Goal: Task Accomplishment & Management: Use online tool/utility

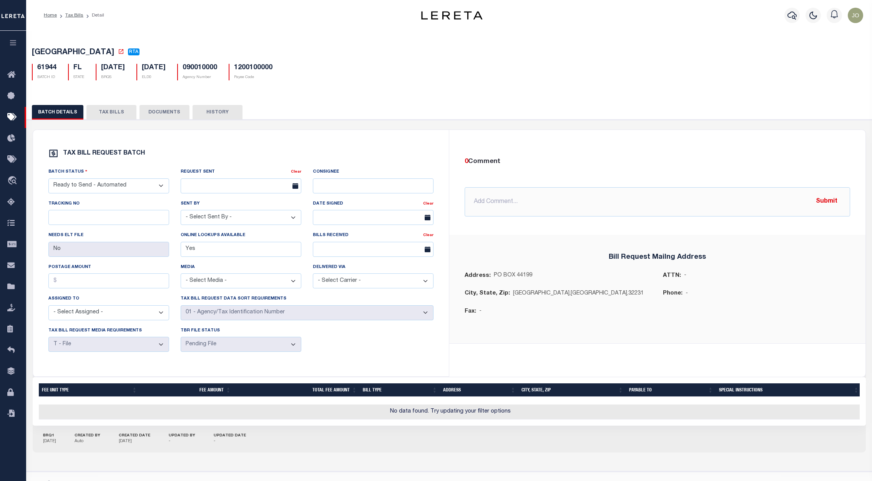
select select "RTA"
select select "22"
select select "1"
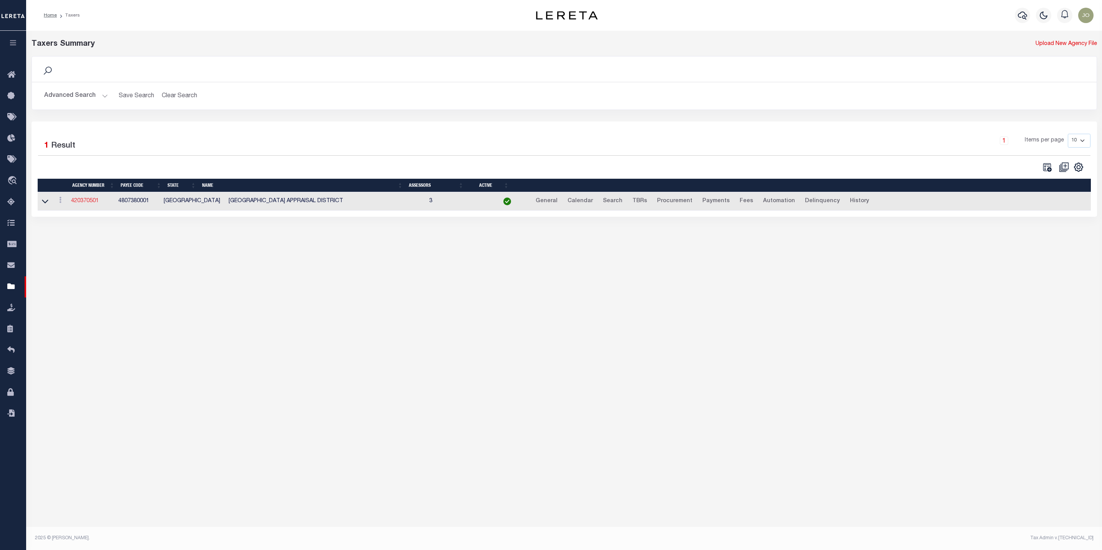
click at [88, 202] on link "420370501" at bounding box center [85, 200] width 28 height 5
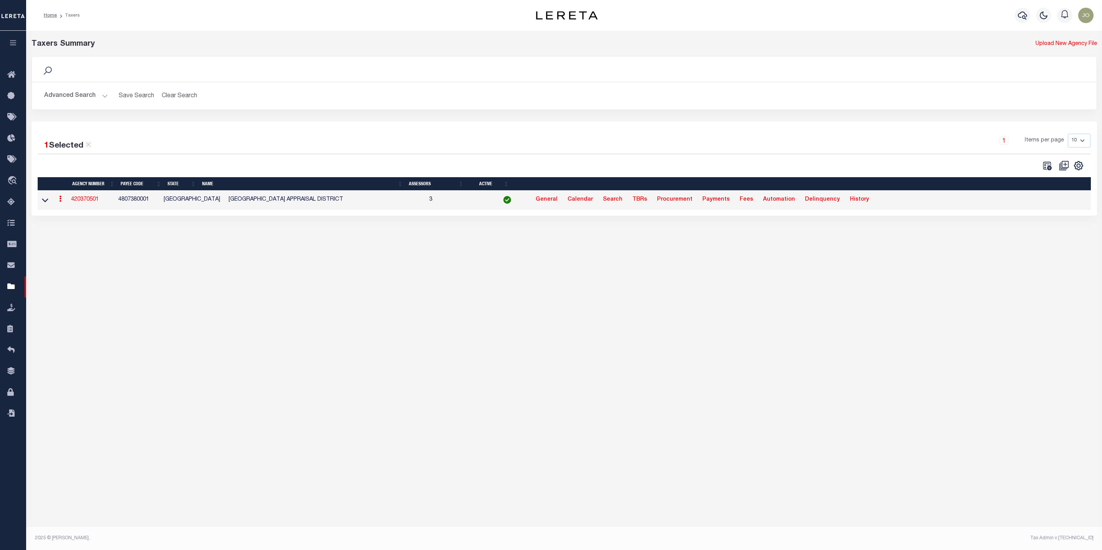
click at [88, 202] on link "420370501" at bounding box center [85, 199] width 28 height 5
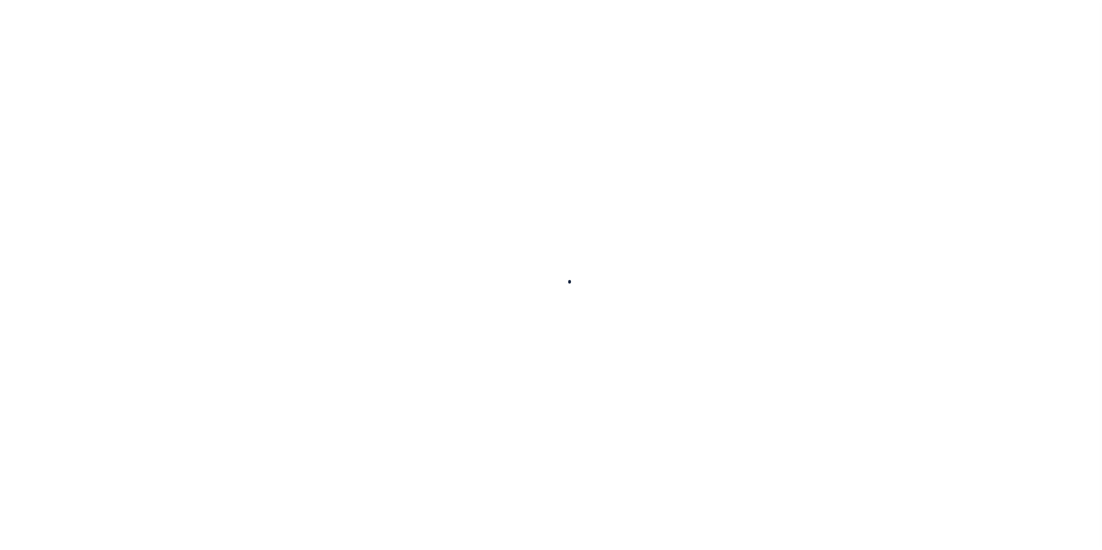
select select
checkbox input "false"
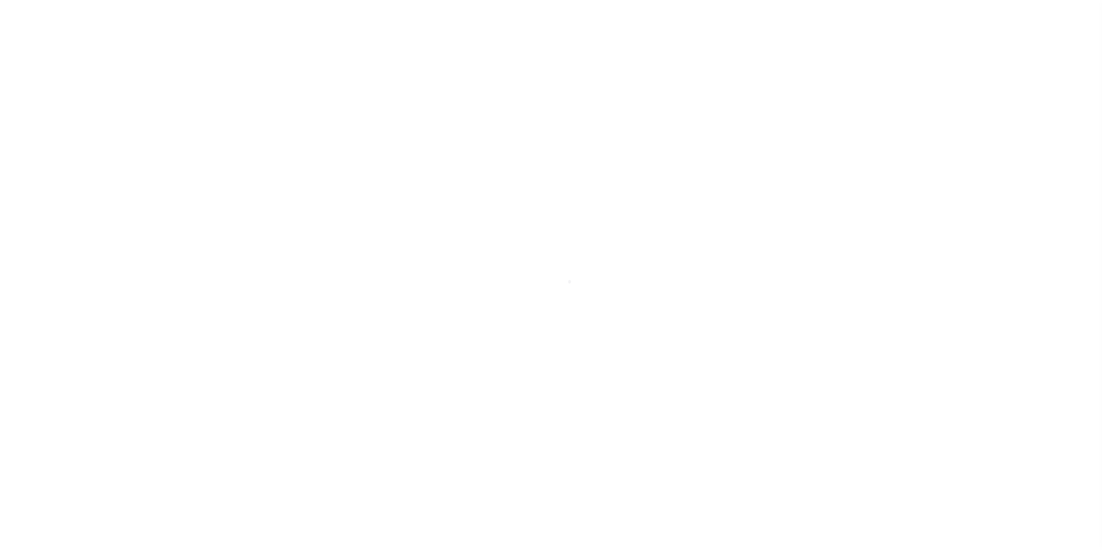
checkbox input "false"
type input "4807380001"
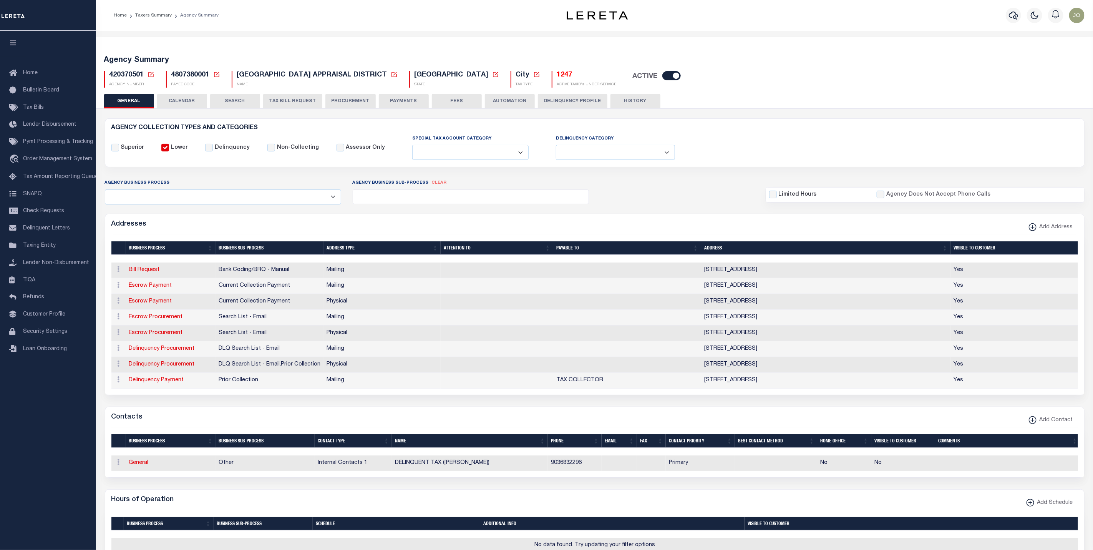
click at [300, 104] on button "TAX BILL REQUEST" at bounding box center [292, 101] width 59 height 15
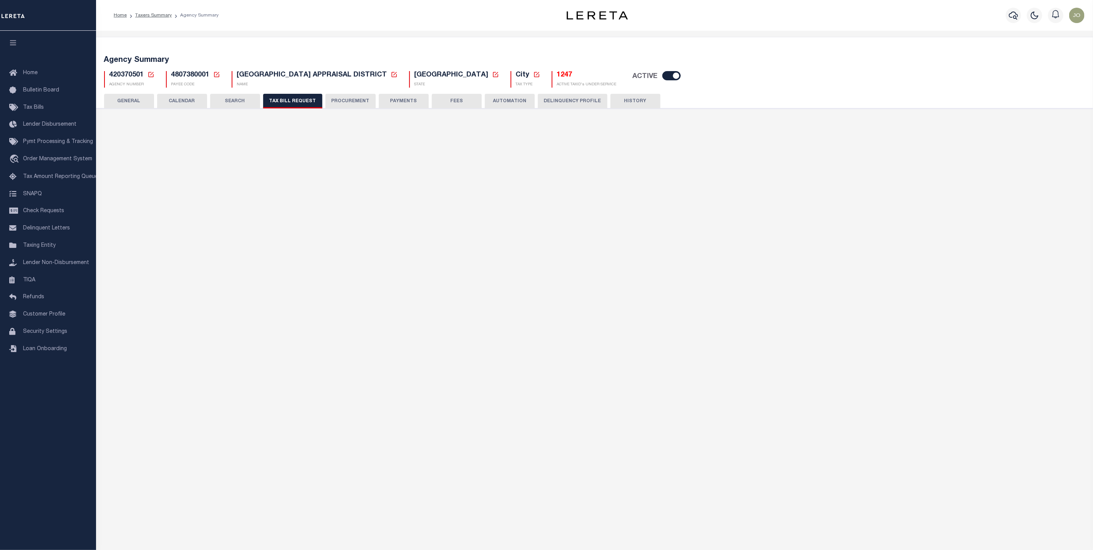
select select "26"
select select "22"
select select "false"
select select "1"
type input "2475"
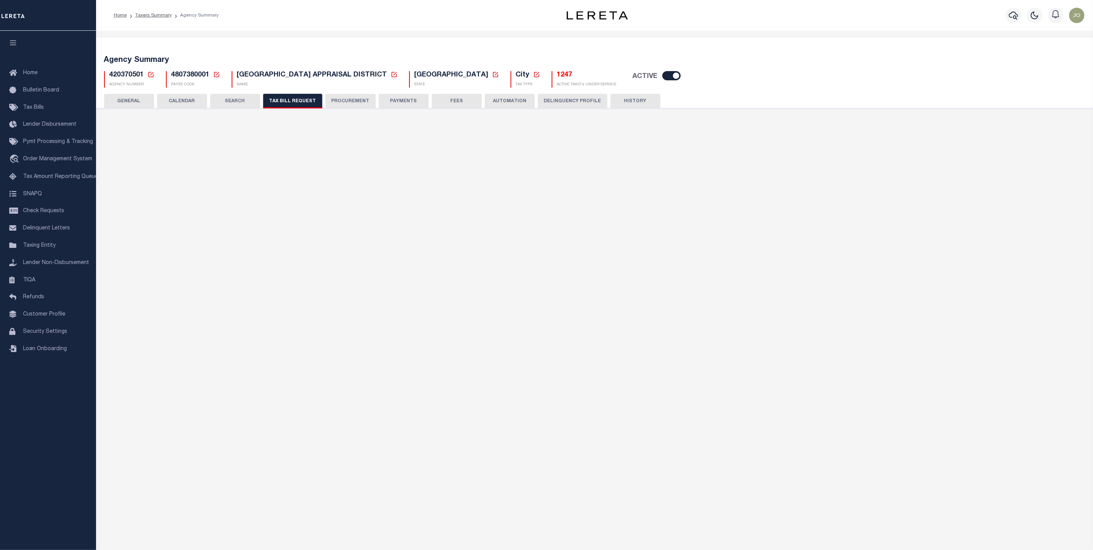
select select
select select "1"
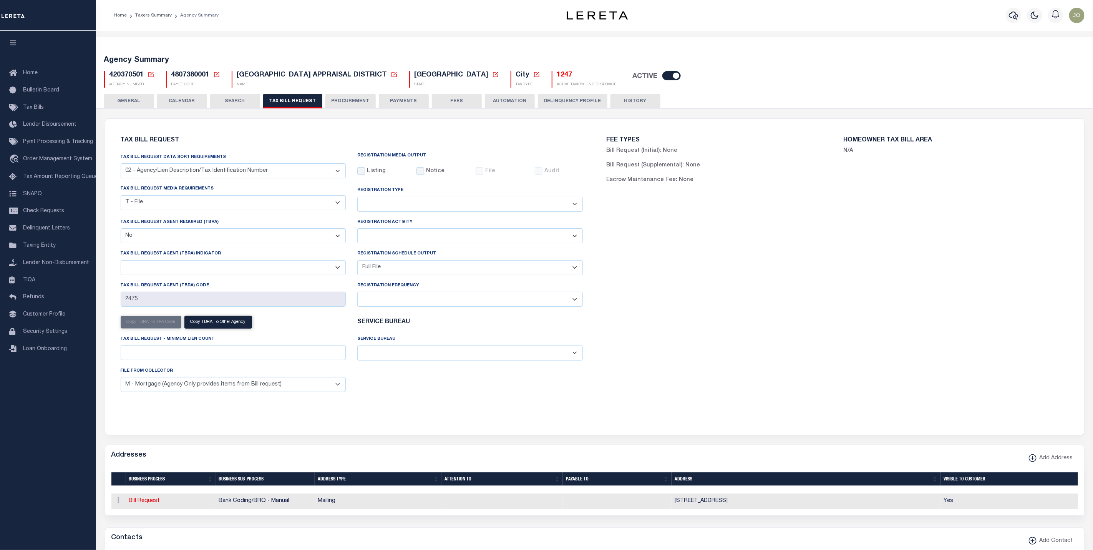
click at [417, 301] on select "Daily Monthly - First Day of the Month Monthly - Last Day of the Month Monthly …" at bounding box center [470, 299] width 226 height 15
click at [417, 302] on select "Daily Monthly - First Day of the Month Monthly - Last Day of the Month Monthly …" at bounding box center [470, 299] width 226 height 15
click at [404, 231] on div "Registration Activity Installment Yearly" at bounding box center [470, 230] width 226 height 25
drag, startPoint x: 408, startPoint y: 236, endPoint x: 413, endPoint y: 226, distance: 11.2
click at [408, 236] on select "Installment Yearly" at bounding box center [470, 235] width 226 height 15
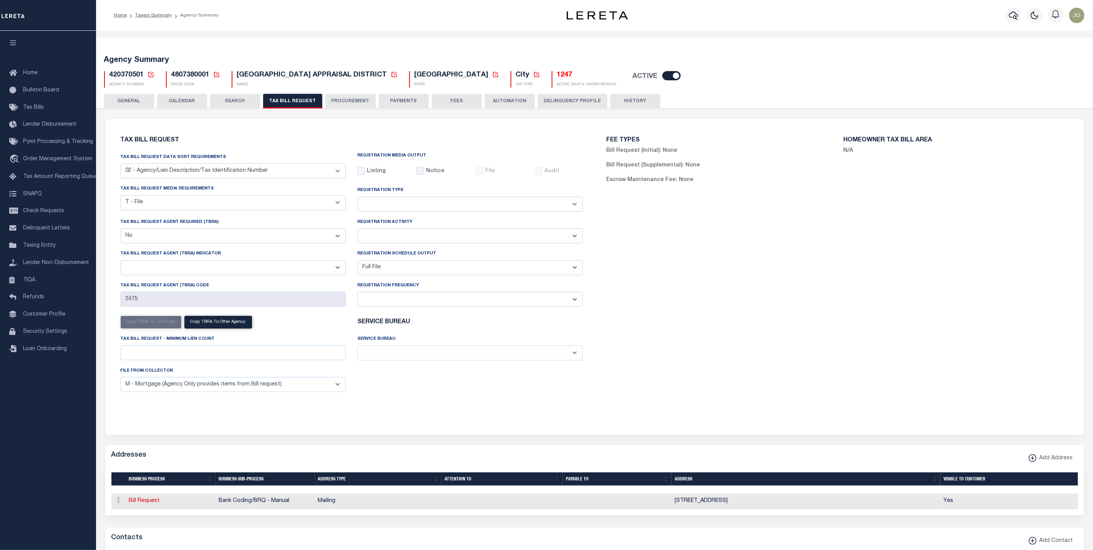
click at [416, 204] on select "Adds and Deletes Adds Only Deletes Only" at bounding box center [470, 204] width 226 height 15
click at [299, 243] on select "Yes No" at bounding box center [234, 235] width 226 height 15
click at [300, 241] on select "Yes No" at bounding box center [234, 235] width 226 height 15
click at [295, 275] on select "A - Agency requires both customer TBRA code and LERETA TBRA code. B - Agency re…" at bounding box center [234, 267] width 226 height 15
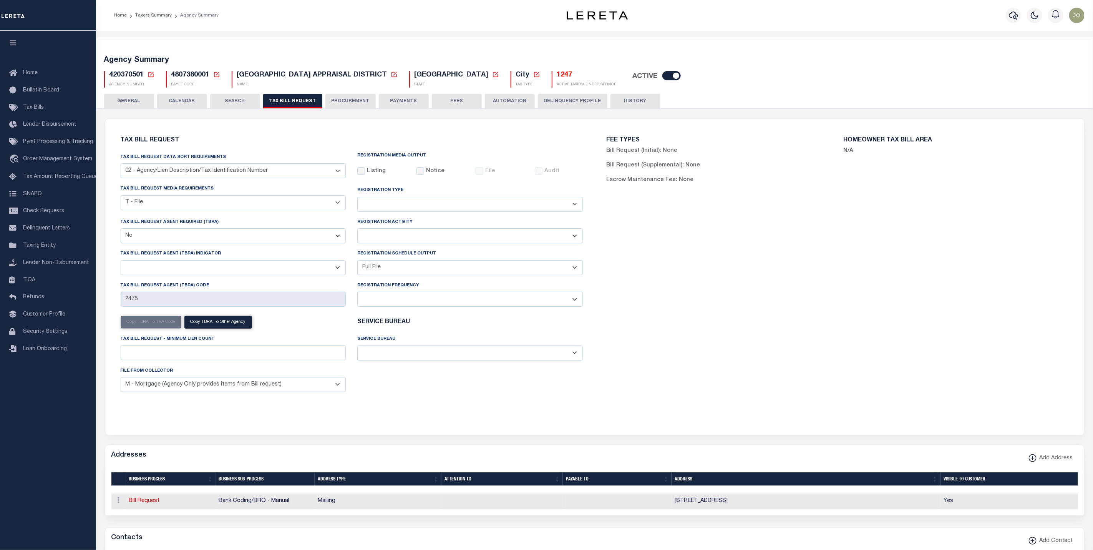
click at [241, 267] on select "A - Agency requires both customer TBRA code and LERETA TBRA code. B - Agency re…" at bounding box center [234, 267] width 226 height 15
click at [242, 273] on select "A - Agency requires both customer TBRA code and LERETA TBRA code. B - Agency re…" at bounding box center [234, 267] width 226 height 15
click at [623, 316] on div "FEE TYPES Bill Request (Initial): None Bill Request (Supplemental): None Escrow…" at bounding box center [838, 272] width 486 height 289
click at [43, 317] on span "Customer Profile" at bounding box center [44, 314] width 42 height 5
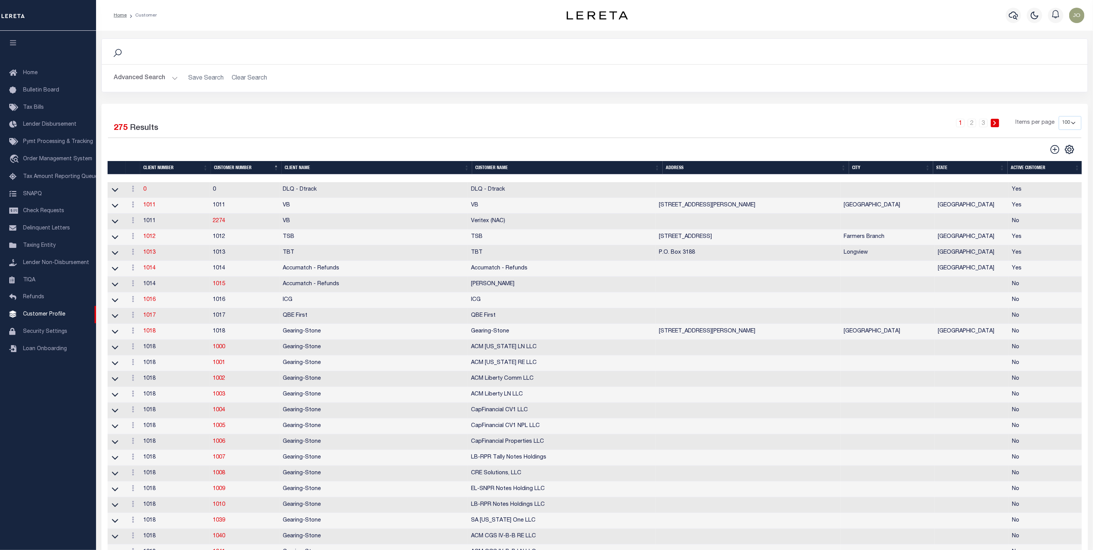
click at [168, 81] on button "Advanced Search" at bounding box center [146, 78] width 64 height 15
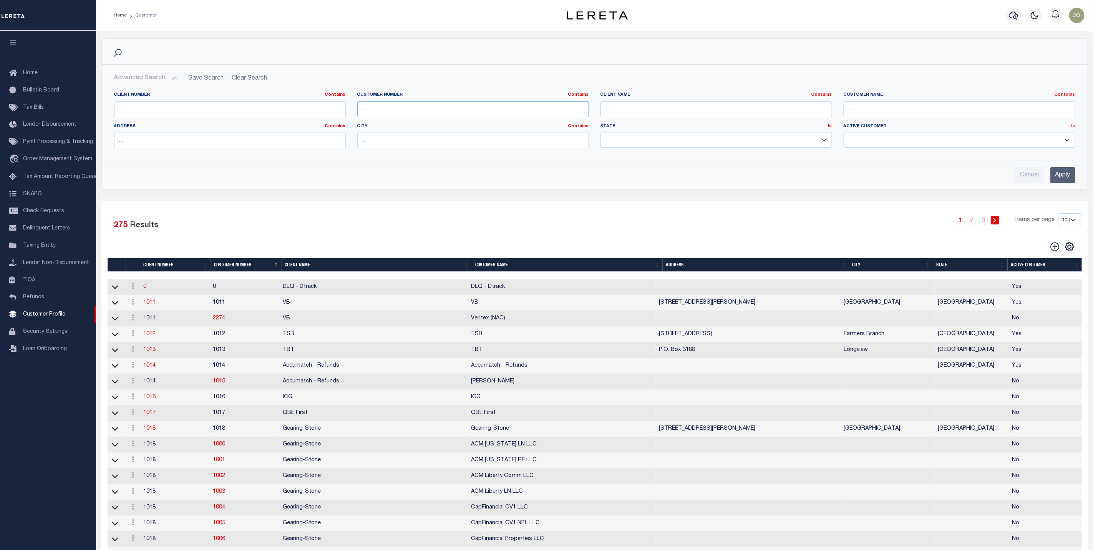
click at [402, 107] on input "text" at bounding box center [473, 109] width 232 height 16
type input "934"
click at [1061, 174] on input "Apply" at bounding box center [1063, 175] width 25 height 16
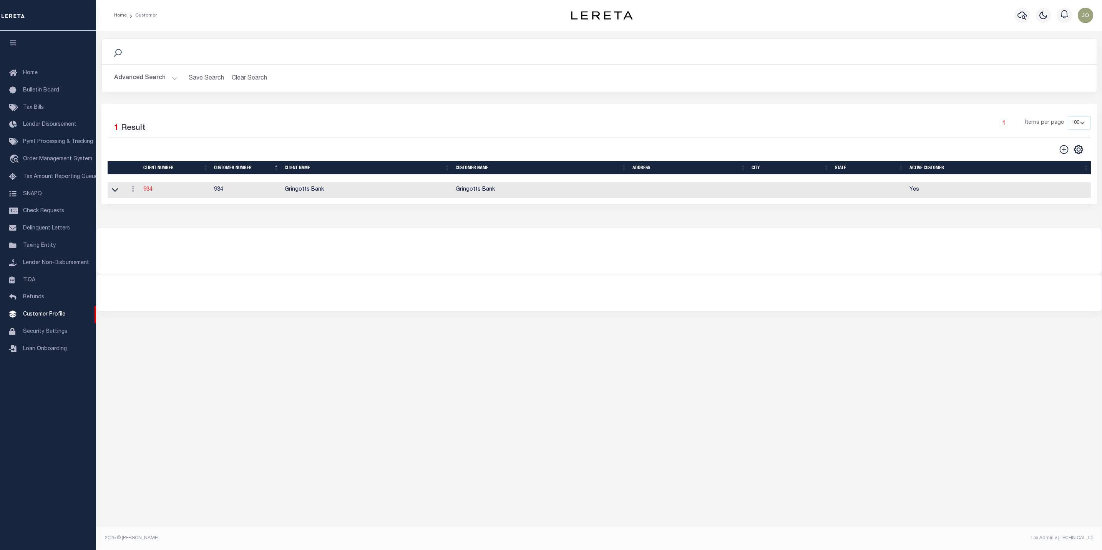
click at [146, 192] on link "934" at bounding box center [147, 189] width 9 height 5
select select
type input "Gringotts Bank"
type input "934"
type input "Gringotts Bank"
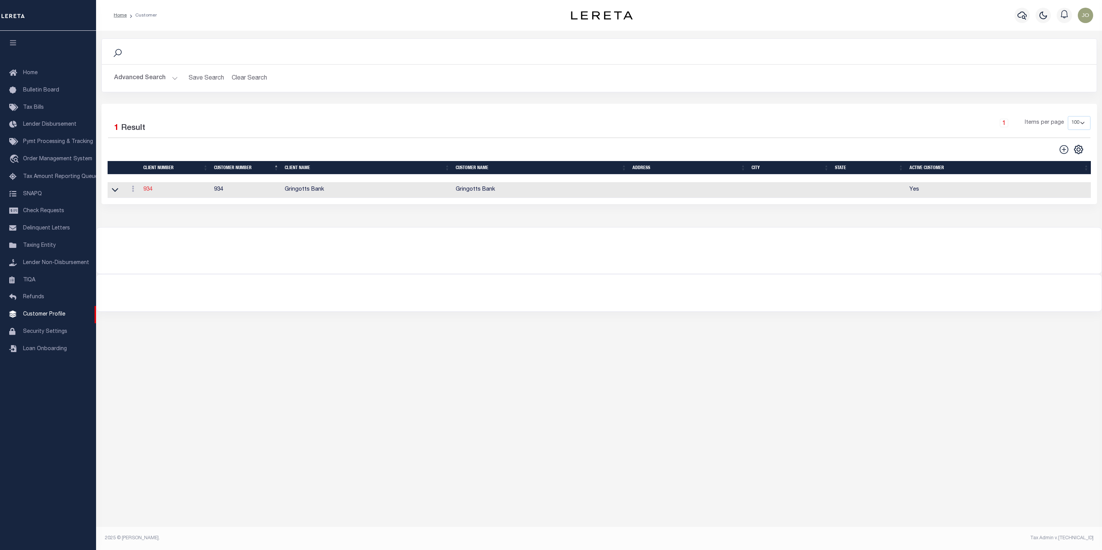
select select "Mixed Portfolio"
type input "[PERSON_NAME]"
type input "08/22/2025"
select select "Tier 1"
select select "FIC"
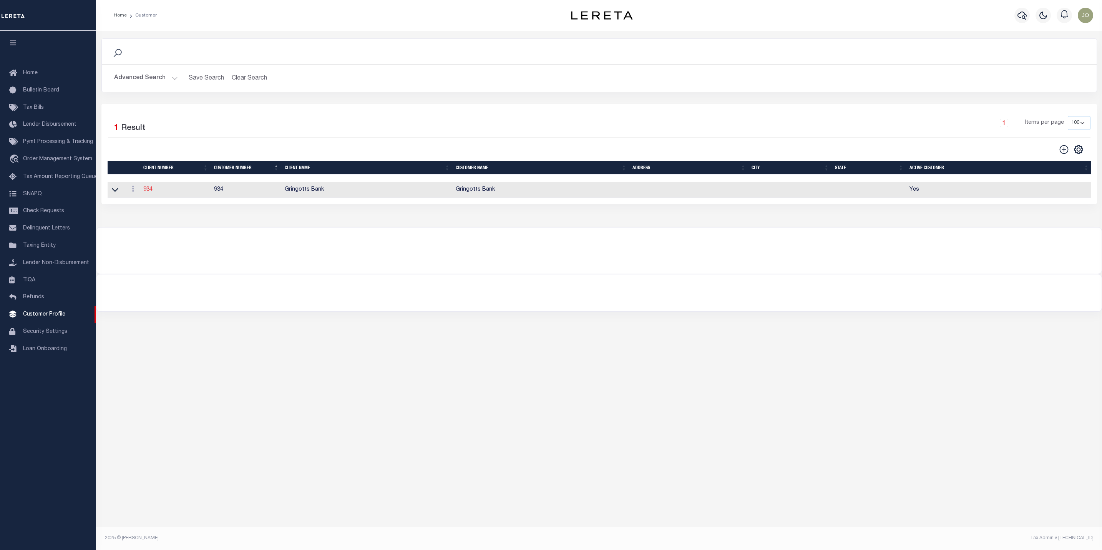
checkbox input "true"
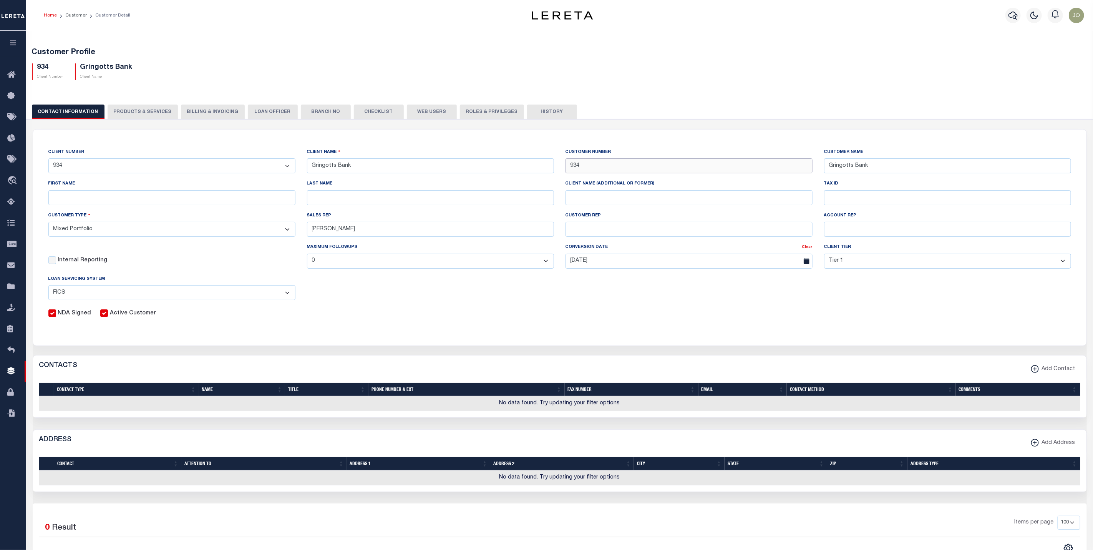
drag, startPoint x: 577, startPoint y: 165, endPoint x: 550, endPoint y: 161, distance: 27.2
click at [550, 161] on div "CLIENT NUMBER - Self Parent - 1011 1012 1013 1014 1016 1017 1018 1019 1035 1036…" at bounding box center [560, 233] width 1035 height 170
click at [1044, 88] on div "Customer Profile 934 Client Number Gringotts Bank Client Name" at bounding box center [559, 321] width 1075 height 585
click at [553, 303] on div "CLIENT NUMBER - Self Parent - 1011 1012 1013 1014 1016 1017 1018 1019 1035 1036…" at bounding box center [560, 233] width 1035 height 170
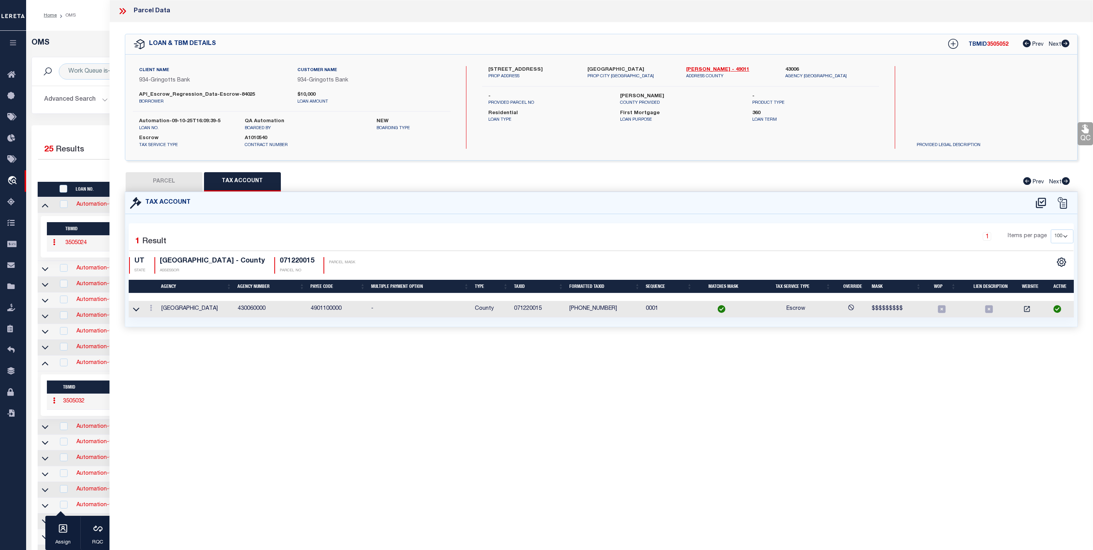
select select "200"
select select "100"
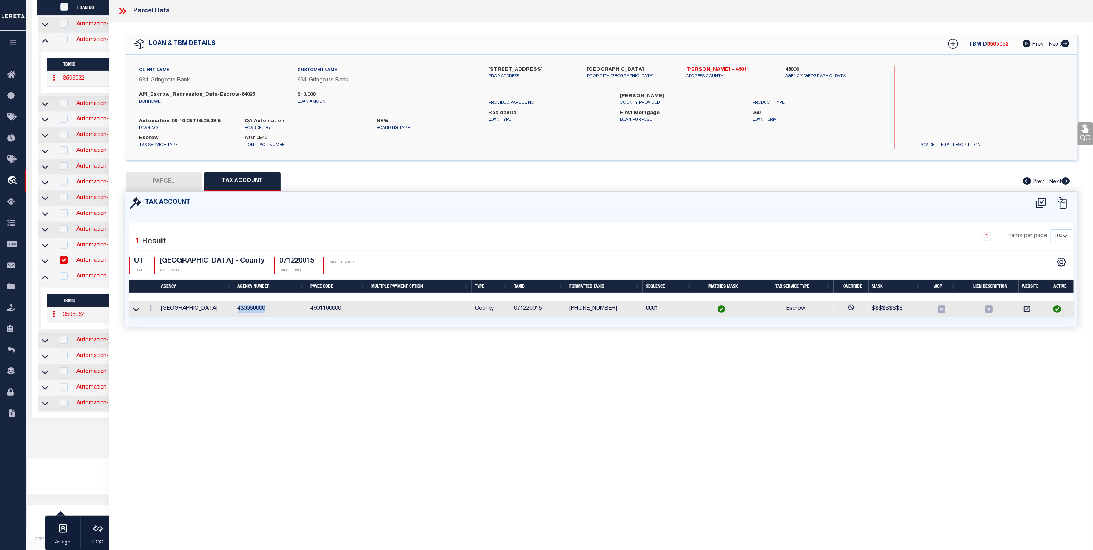
scroll to position [323, 0]
click at [68, 93] on div "1 Selected 1 Result Items per page" at bounding box center [584, 73] width 1086 height 42
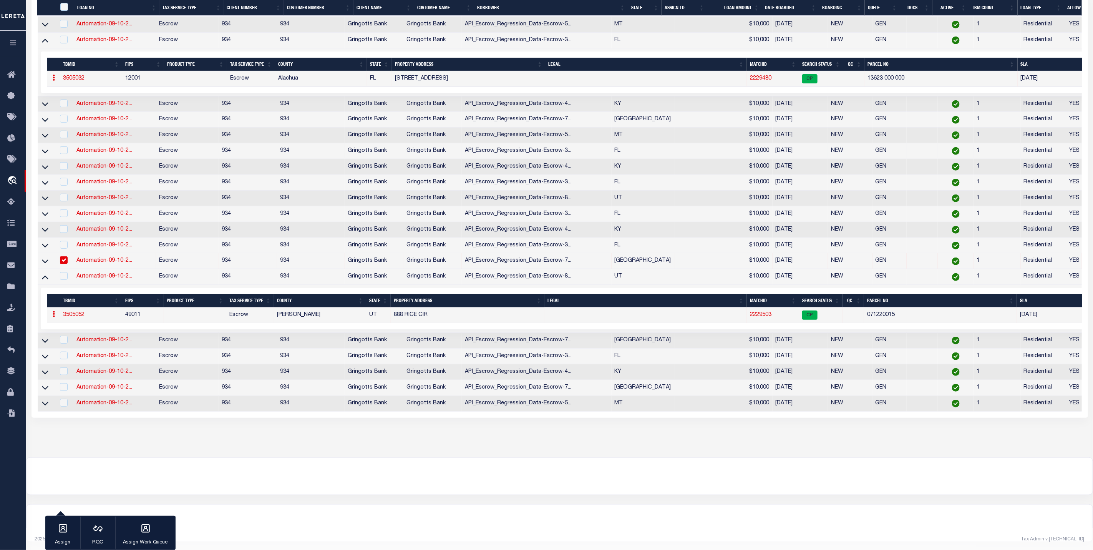
scroll to position [0, 0]
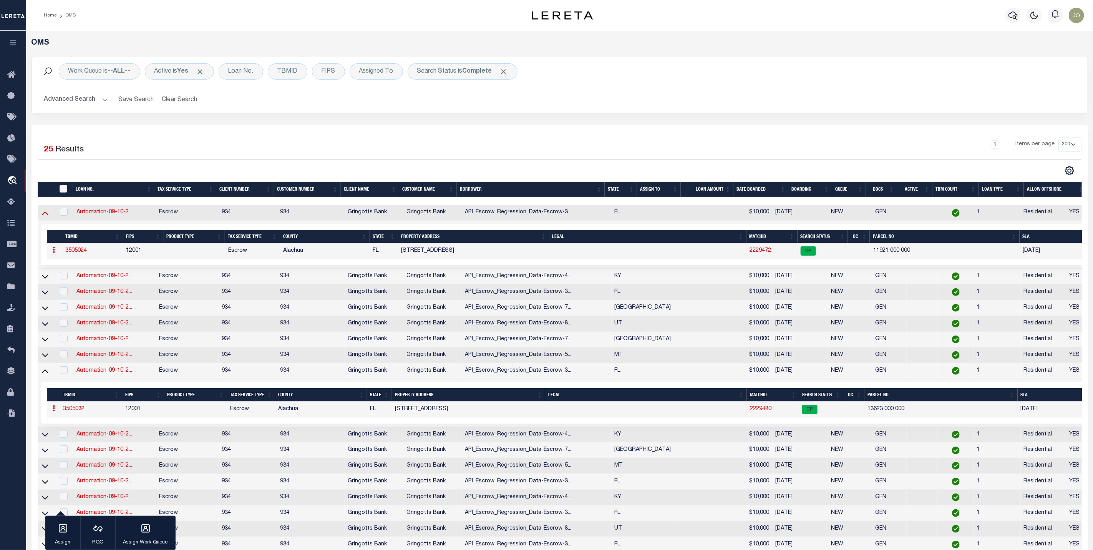
click at [44, 217] on icon at bounding box center [45, 213] width 7 height 8
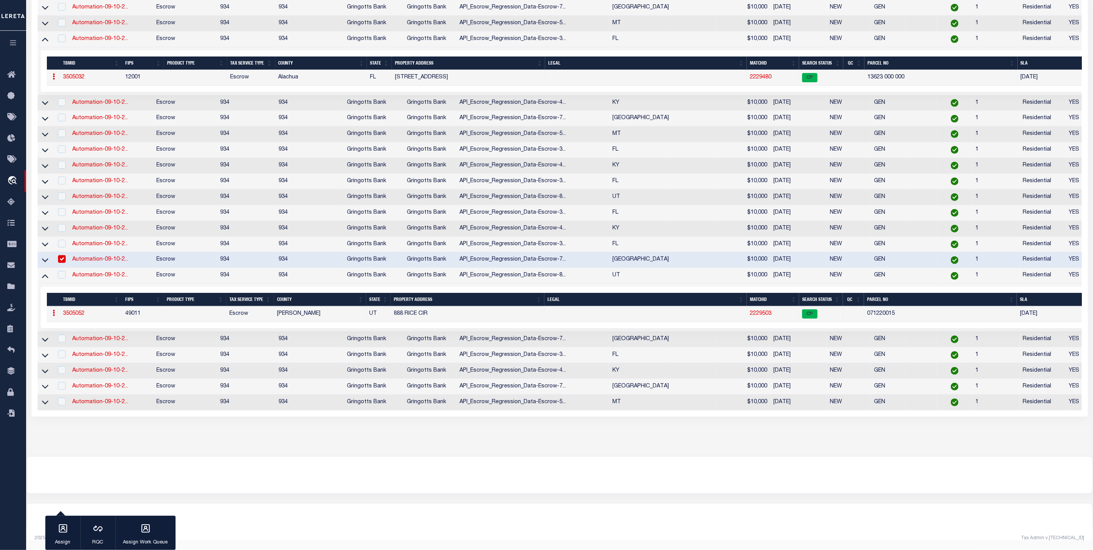
scroll to position [2, 0]
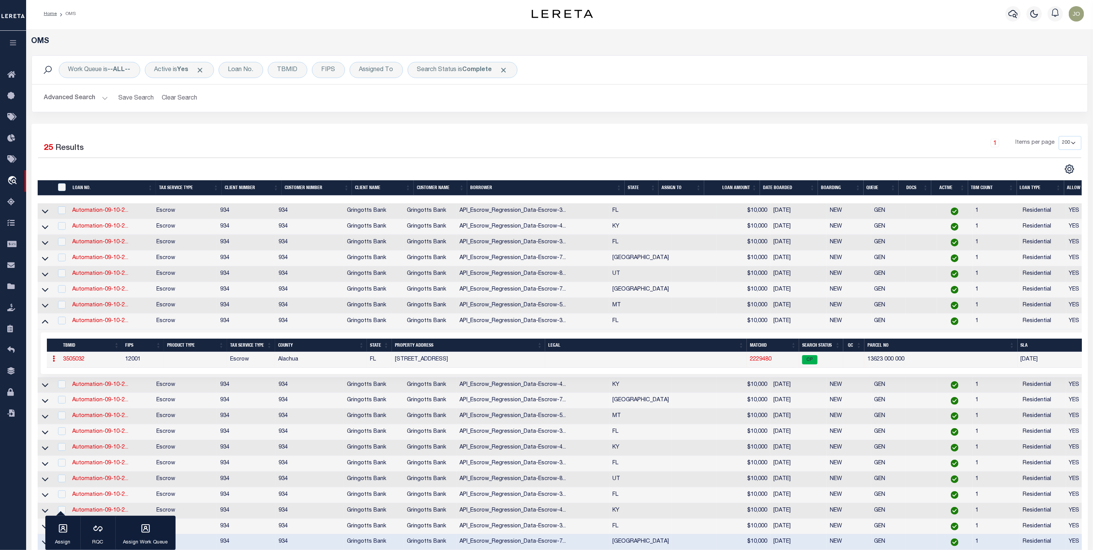
click at [761, 360] on link "2229480" at bounding box center [761, 359] width 22 height 5
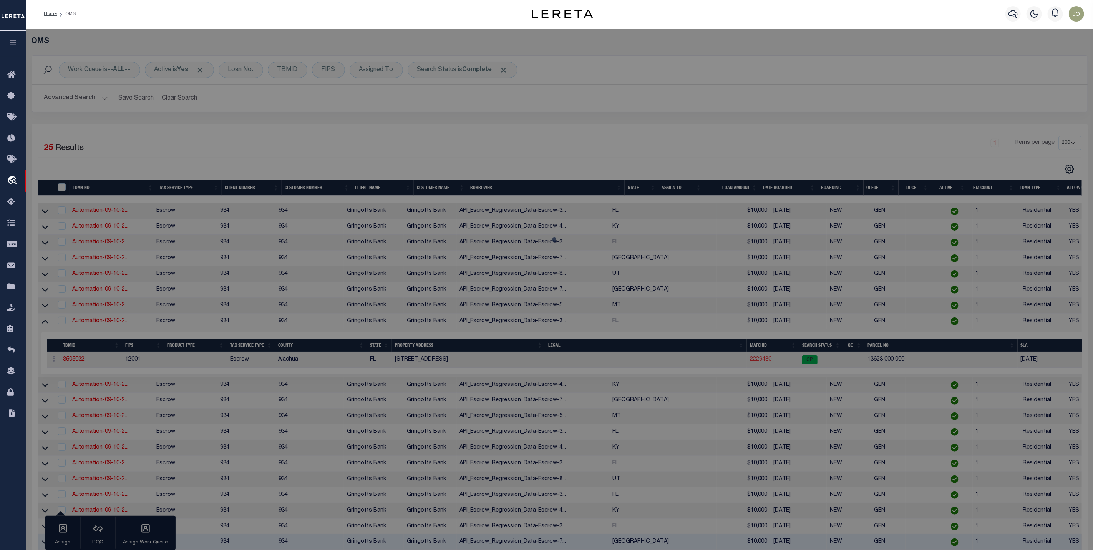
select select "AS"
select select
checkbox input "false"
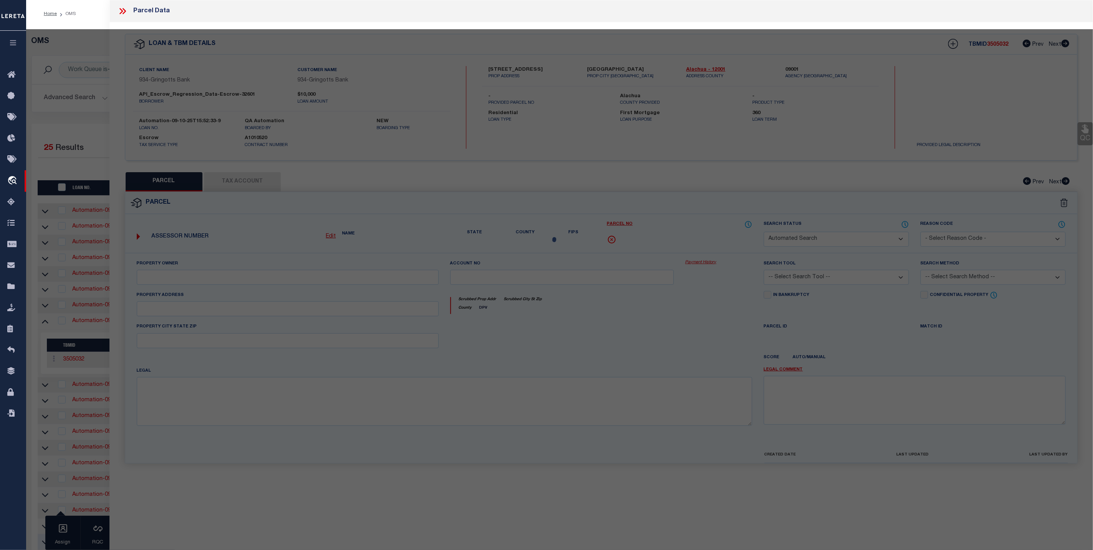
select select "CP"
type input "[PERSON_NAME]"
select select "ATL"
select select "ADD"
type input "[STREET_ADDRESS]"
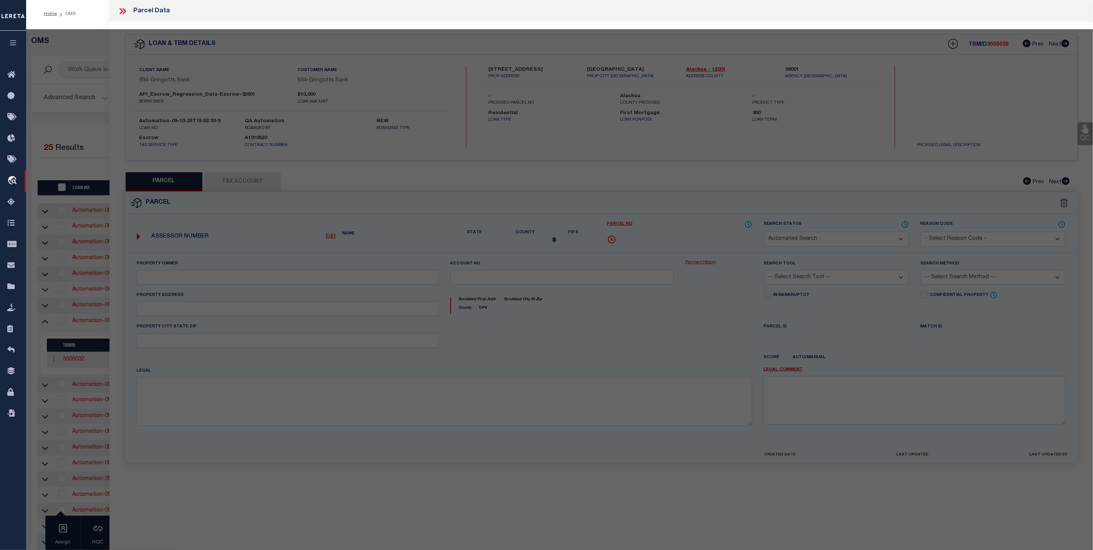
checkbox input "false"
type input "[GEOGRAPHIC_DATA]"
type textarea "BROWN ADDN BK 3 PB A-64 N 50 FT OF S 100 FT OF W 100 FT OF LOT 5 BK 3 OR 4671/2…"
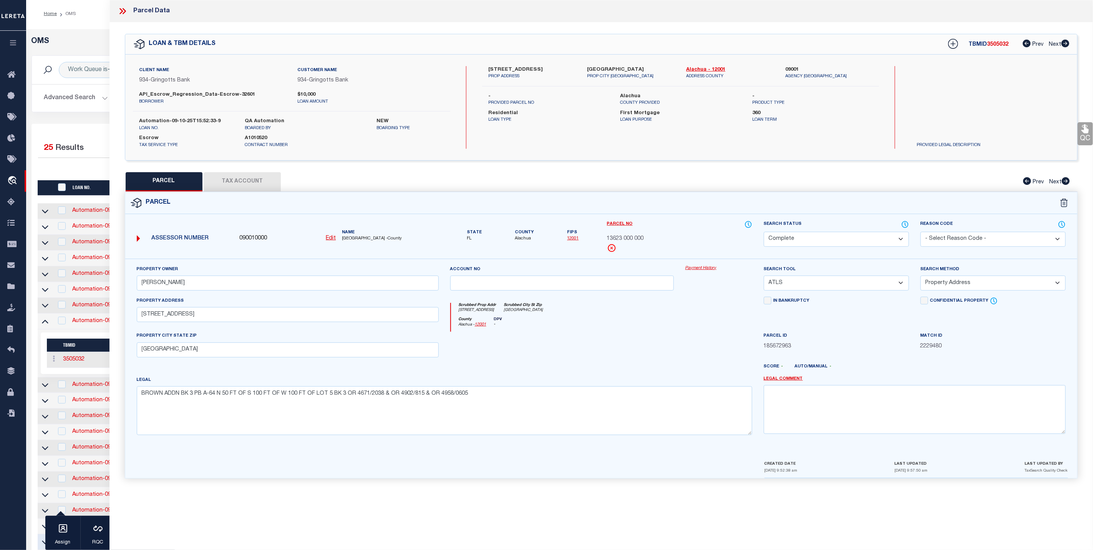
click at [241, 183] on button "Tax Account" at bounding box center [242, 181] width 77 height 19
select select "100"
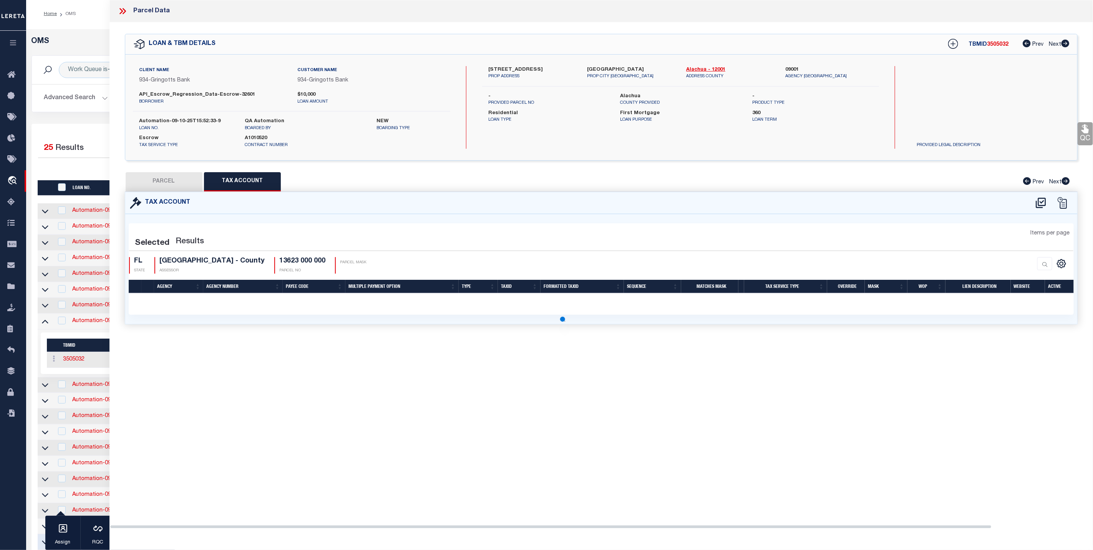
select select "100"
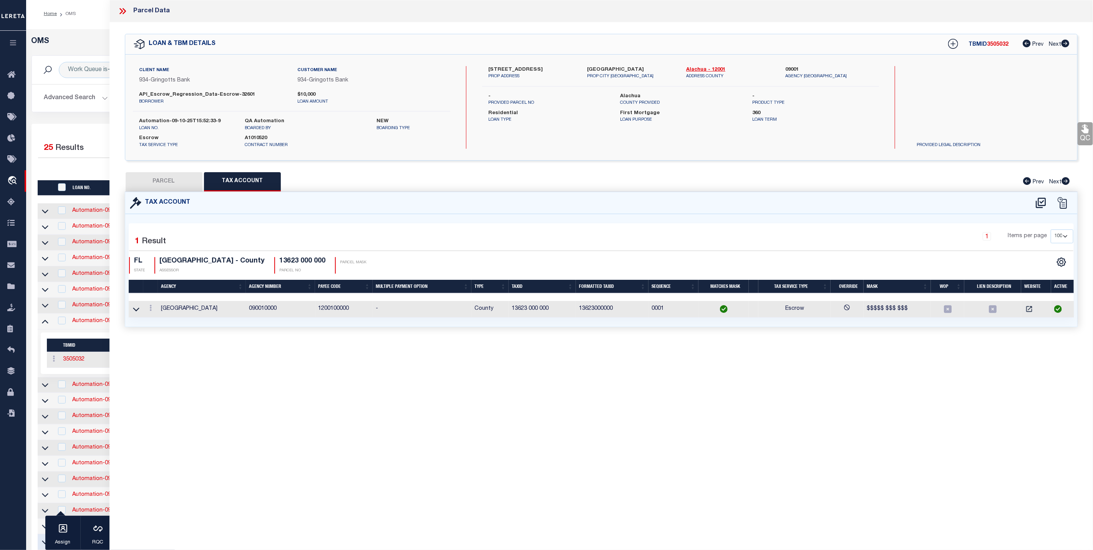
click at [582, 378] on div "Parcel Data QC QC QC - Select Status - Ready to QC" at bounding box center [602, 264] width 984 height 529
click at [323, 346] on div "Tax Account 1 1" at bounding box center [601, 269] width 965 height 154
click at [366, 370] on div "Parcel Data QC QC QC - Select Status - Ready to QC" at bounding box center [602, 264] width 984 height 529
